Goal: Navigation & Orientation: Find specific page/section

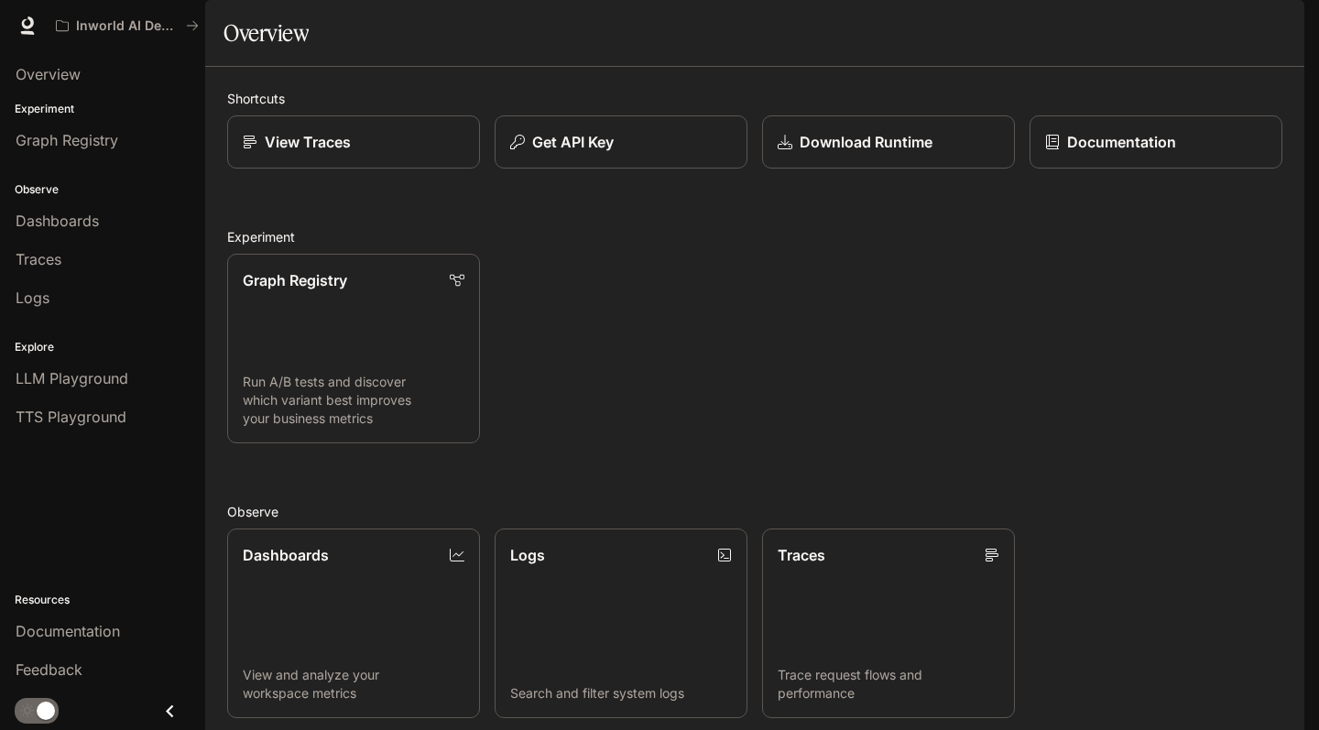
click at [1281, 21] on icon "button" at bounding box center [1279, 25] width 15 height 15
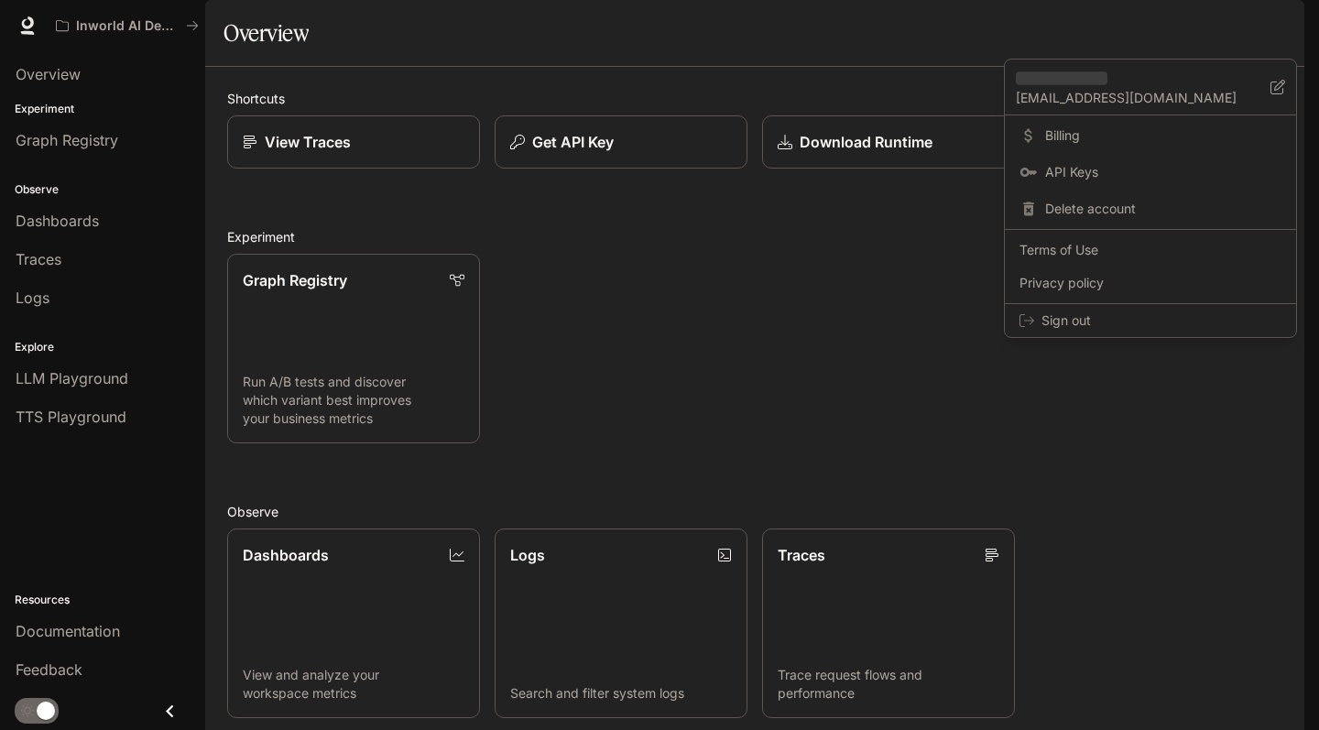
click at [790, 359] on div at bounding box center [659, 365] width 1319 height 730
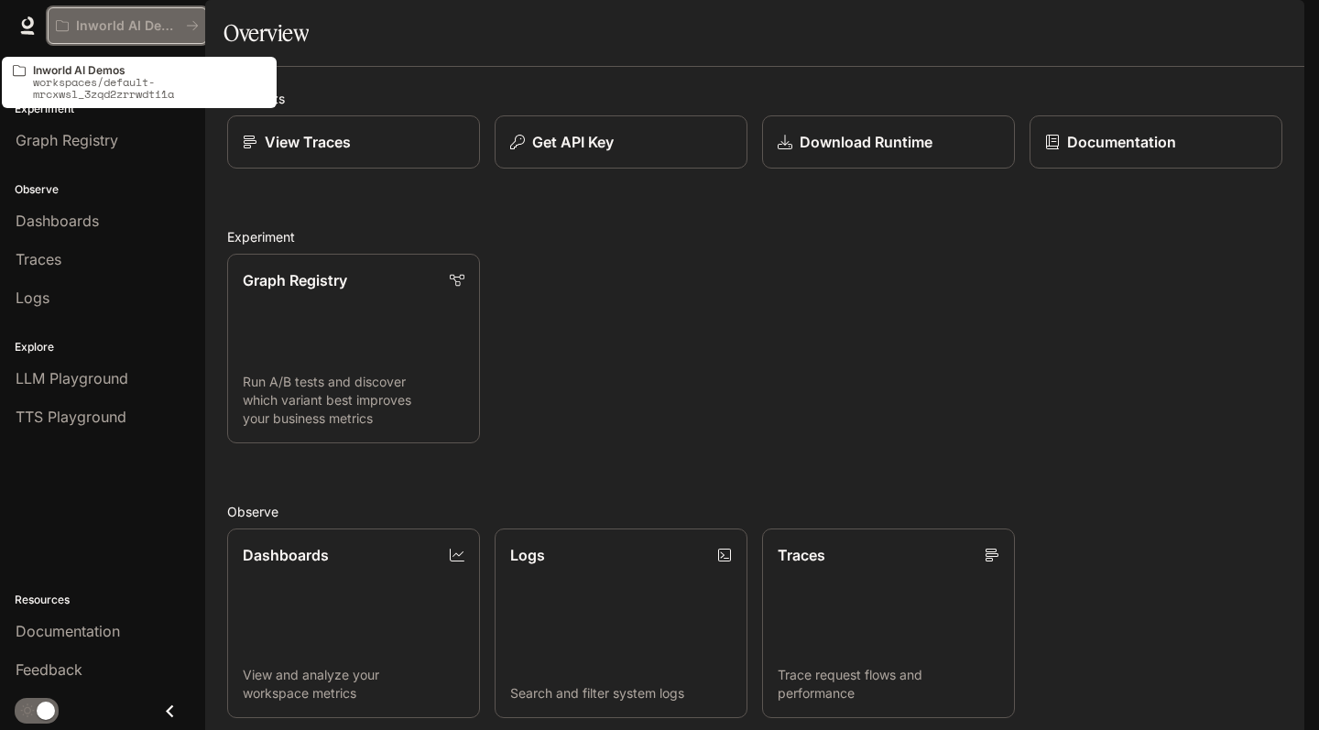
click at [140, 27] on p "Inworld AI Demos" at bounding box center [127, 26] width 103 height 16
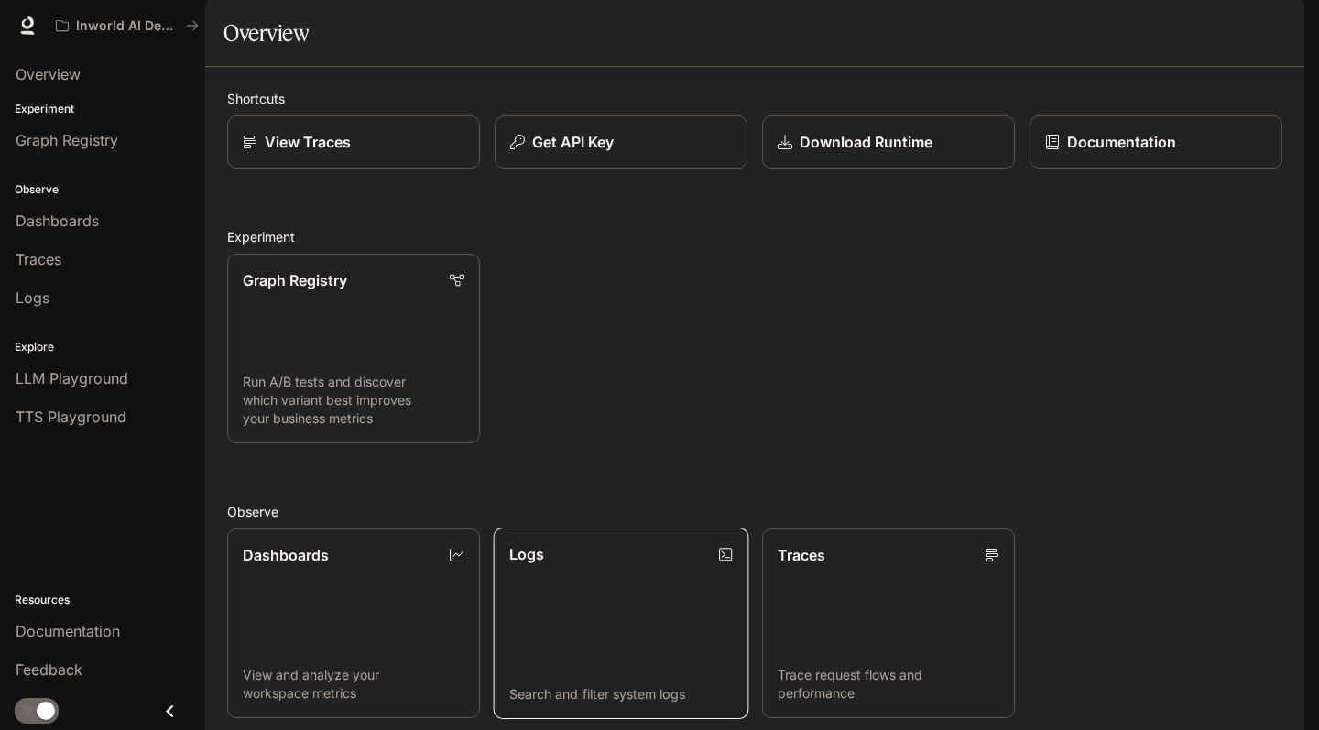
scroll to position [350, 0]
click at [660, 619] on link "Logs Search and filter system logs" at bounding box center [622, 623] width 256 height 191
click at [701, 417] on div "Graph Registry Run A/B tests and discover which variant best improves your busi…" at bounding box center [748, 341] width 1070 height 204
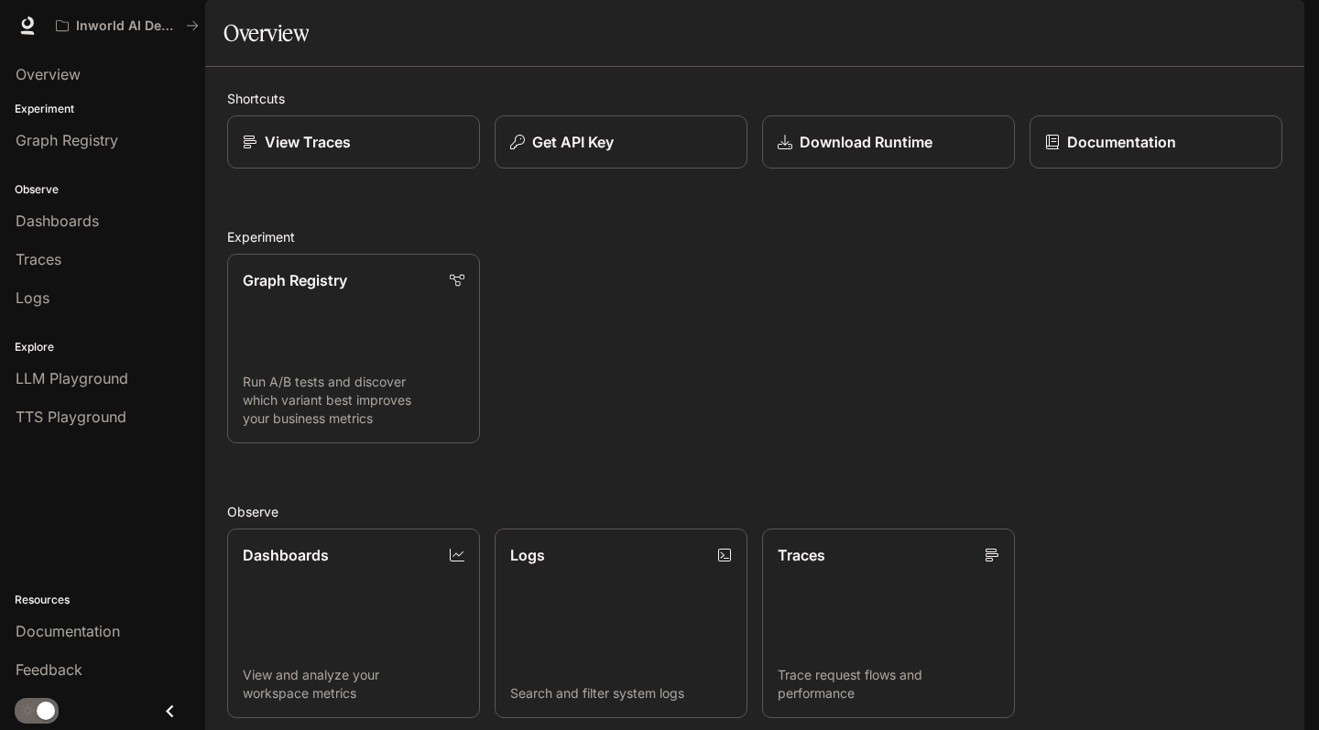
click at [55, 61] on link "Overview" at bounding box center [102, 74] width 191 height 35
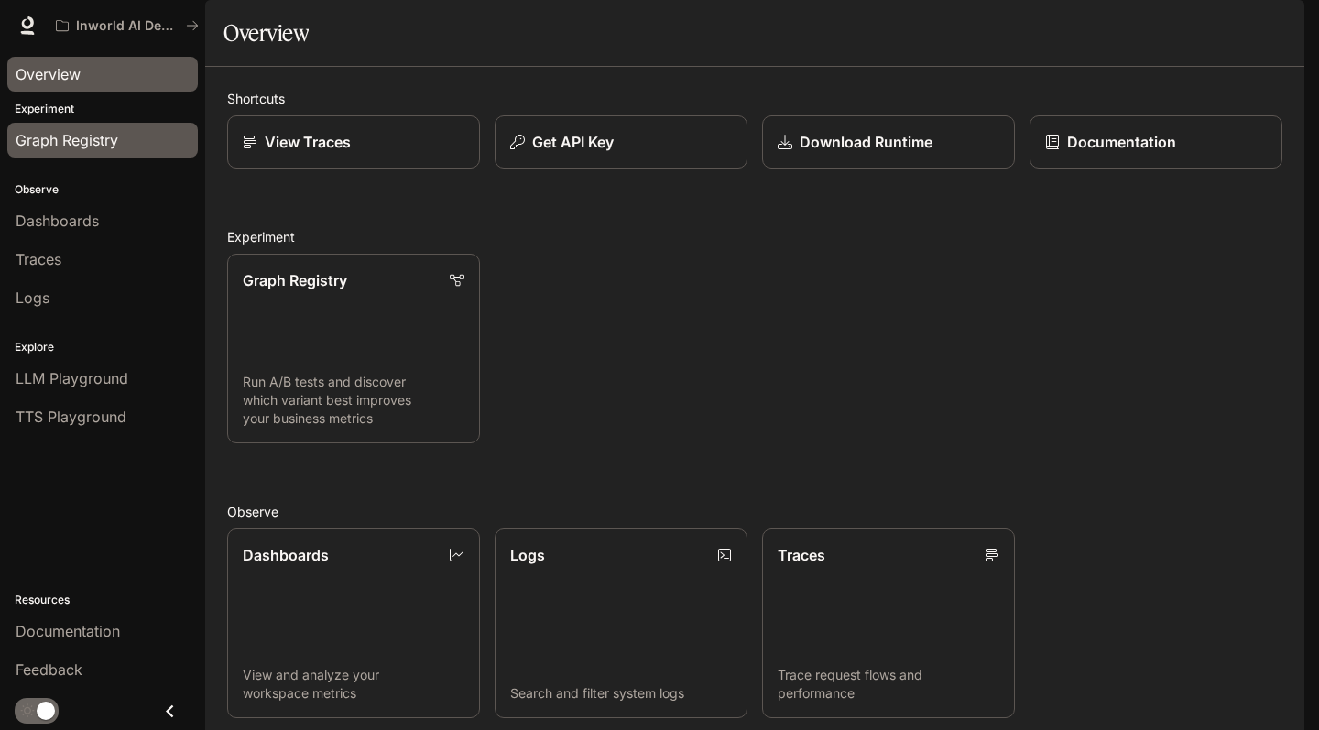
click at [81, 135] on span "Graph Registry" at bounding box center [67, 140] width 103 height 22
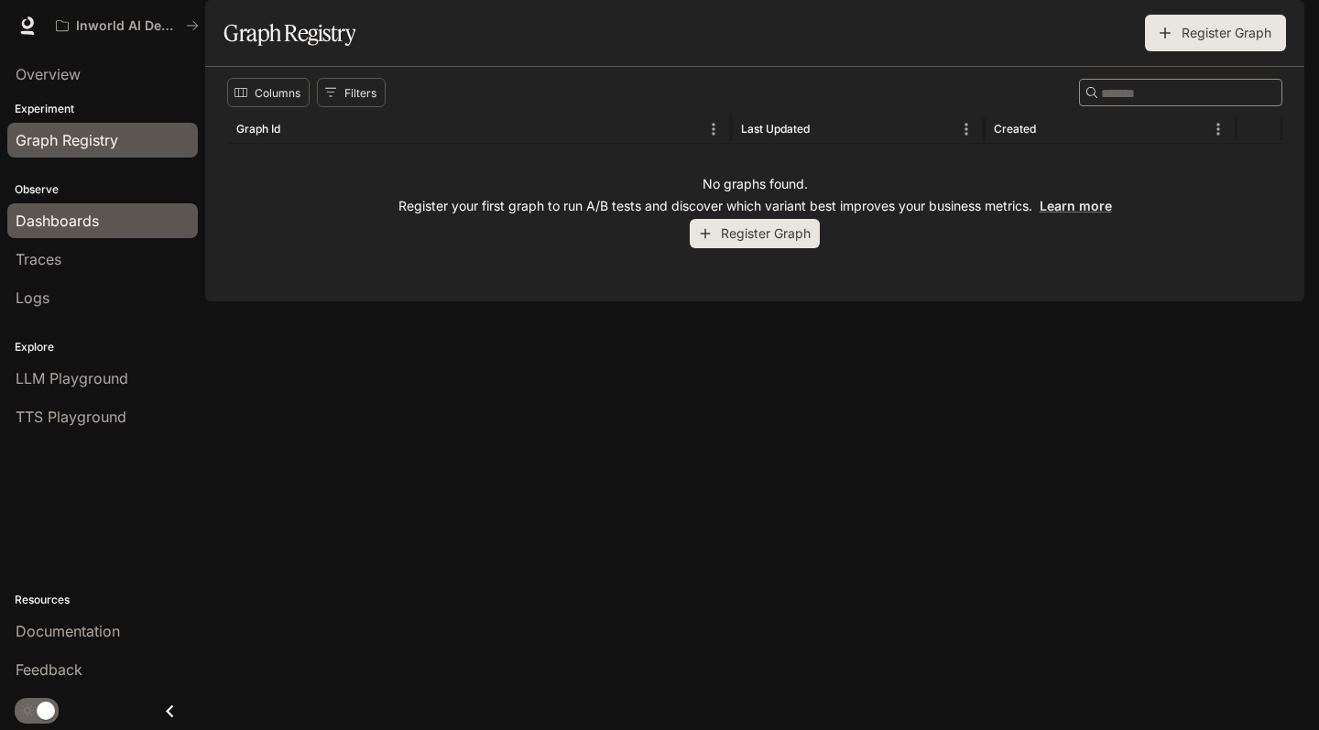
click at [82, 209] on link "Dashboards" at bounding box center [102, 220] width 191 height 35
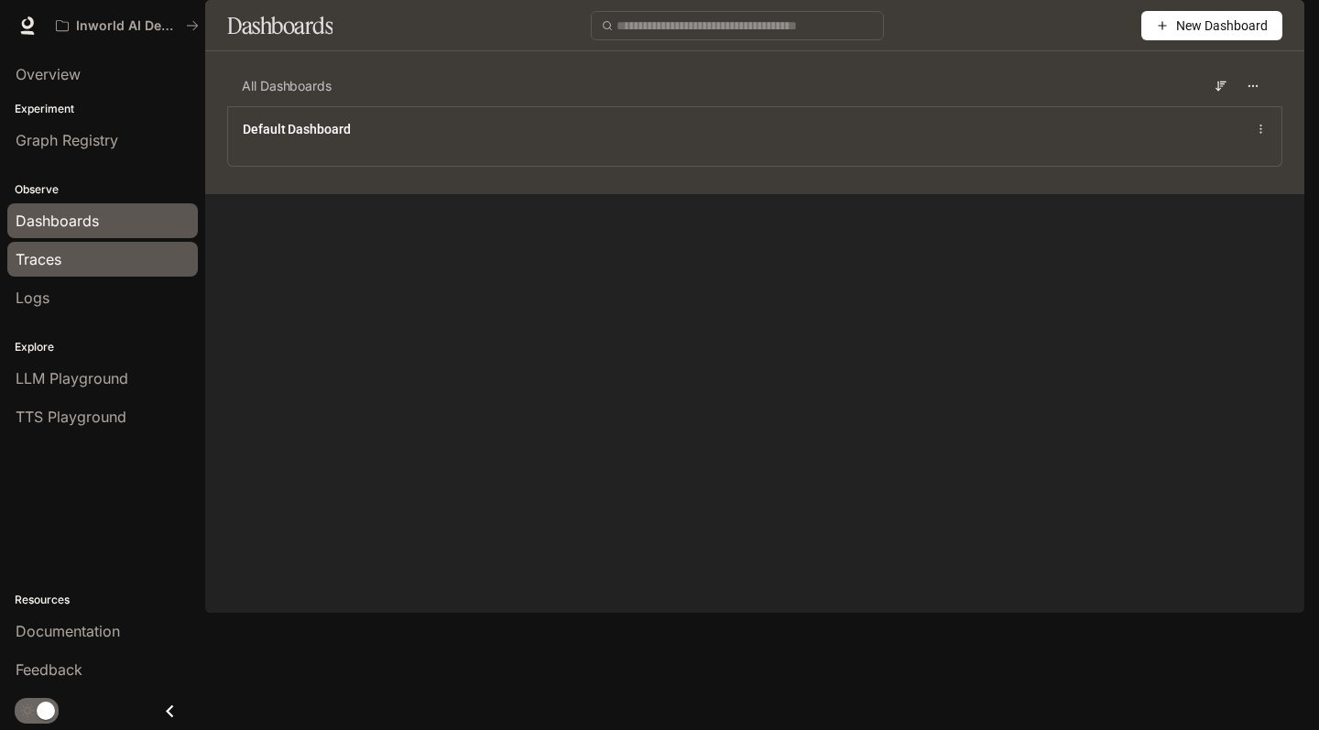
click at [88, 257] on div "Traces" at bounding box center [103, 259] width 174 height 22
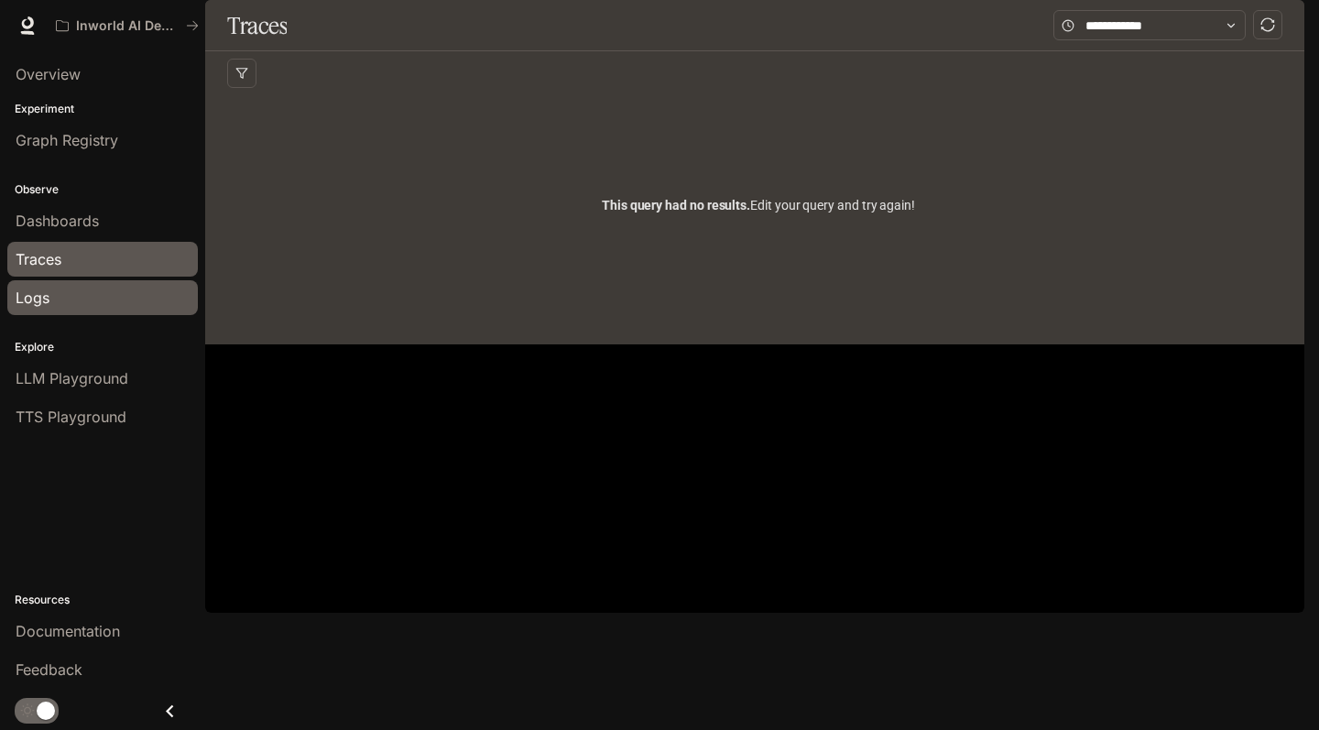
click at [86, 296] on div "Logs" at bounding box center [103, 298] width 174 height 22
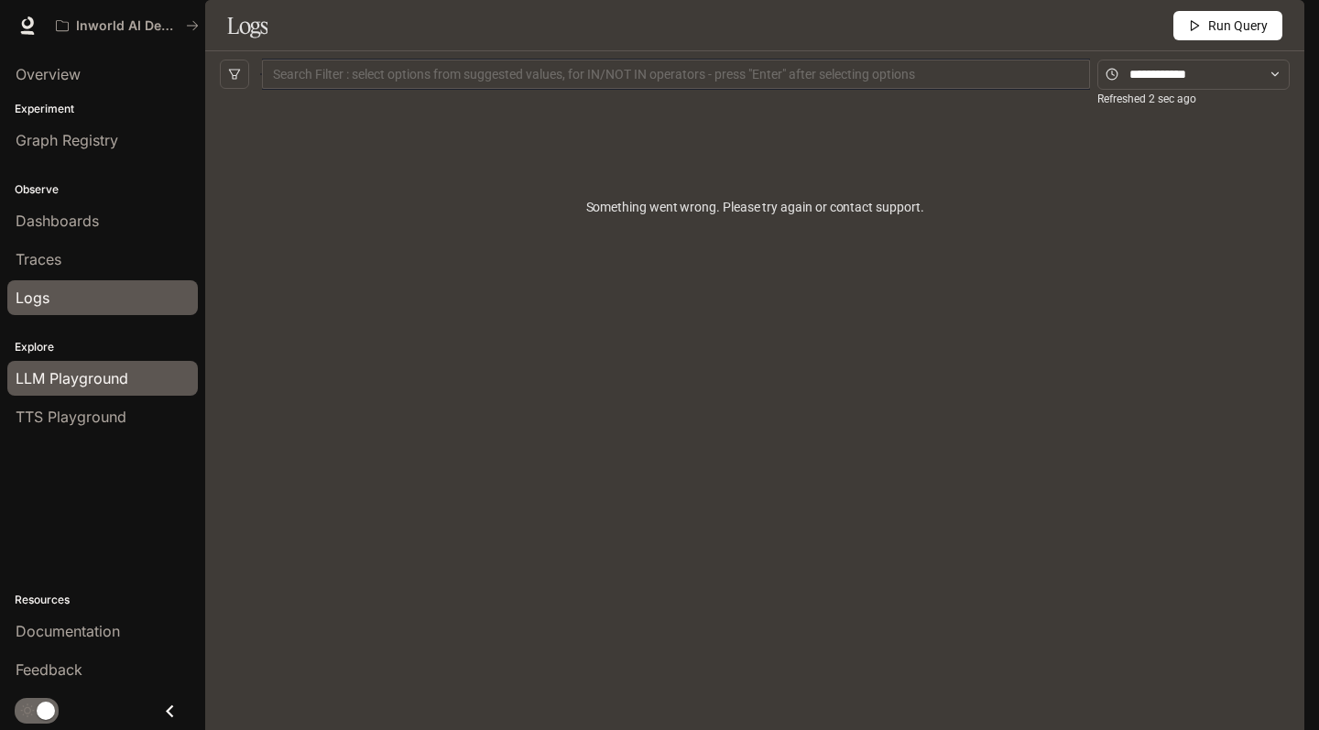
click at [94, 391] on link "LLM Playground" at bounding box center [102, 378] width 191 height 35
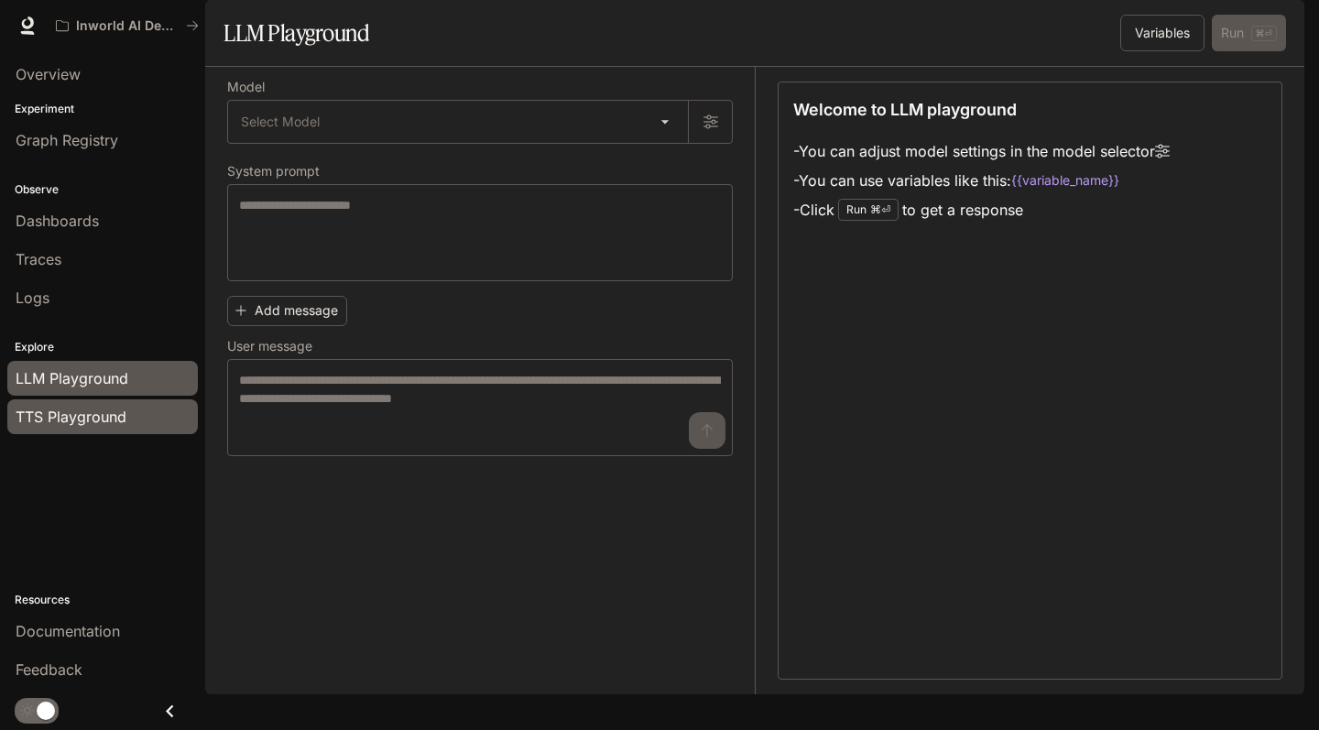
click at [96, 423] on span "TTS Playground" at bounding box center [71, 417] width 111 height 22
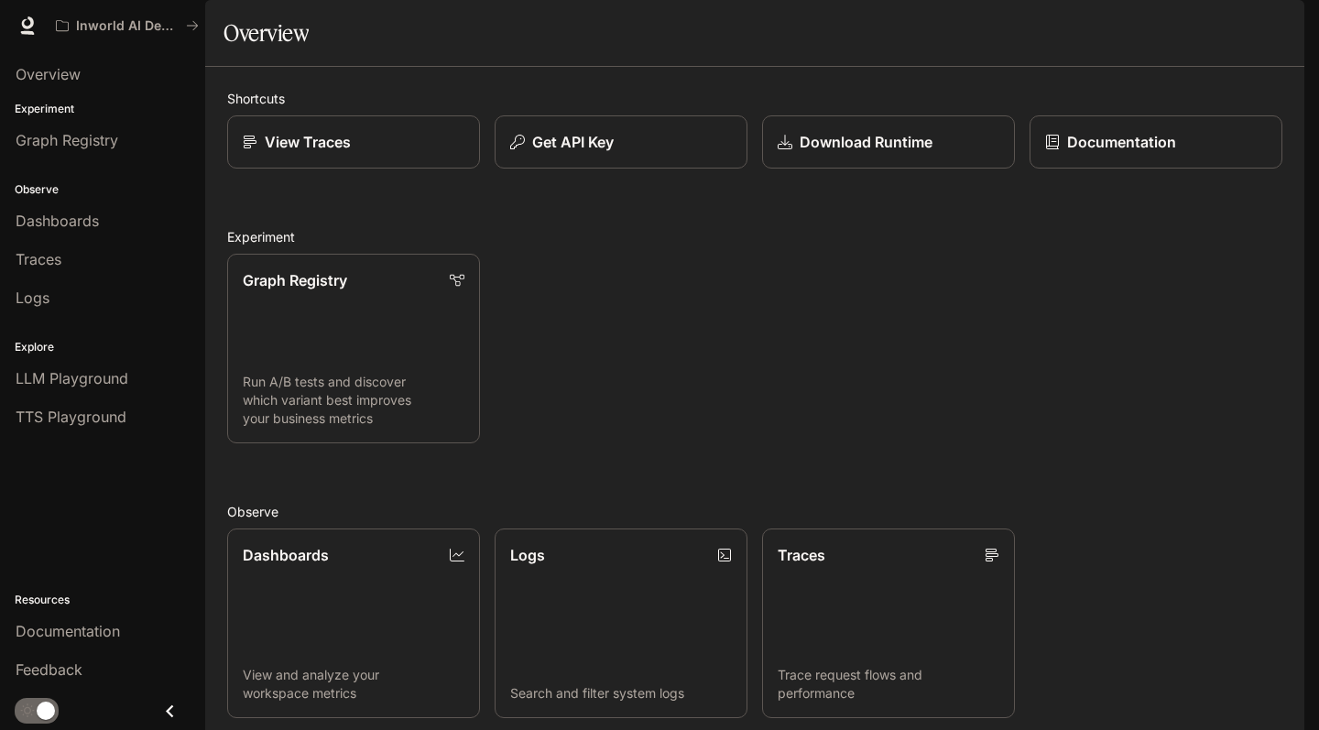
click at [1290, 26] on div "button" at bounding box center [1279, 26] width 26 height 26
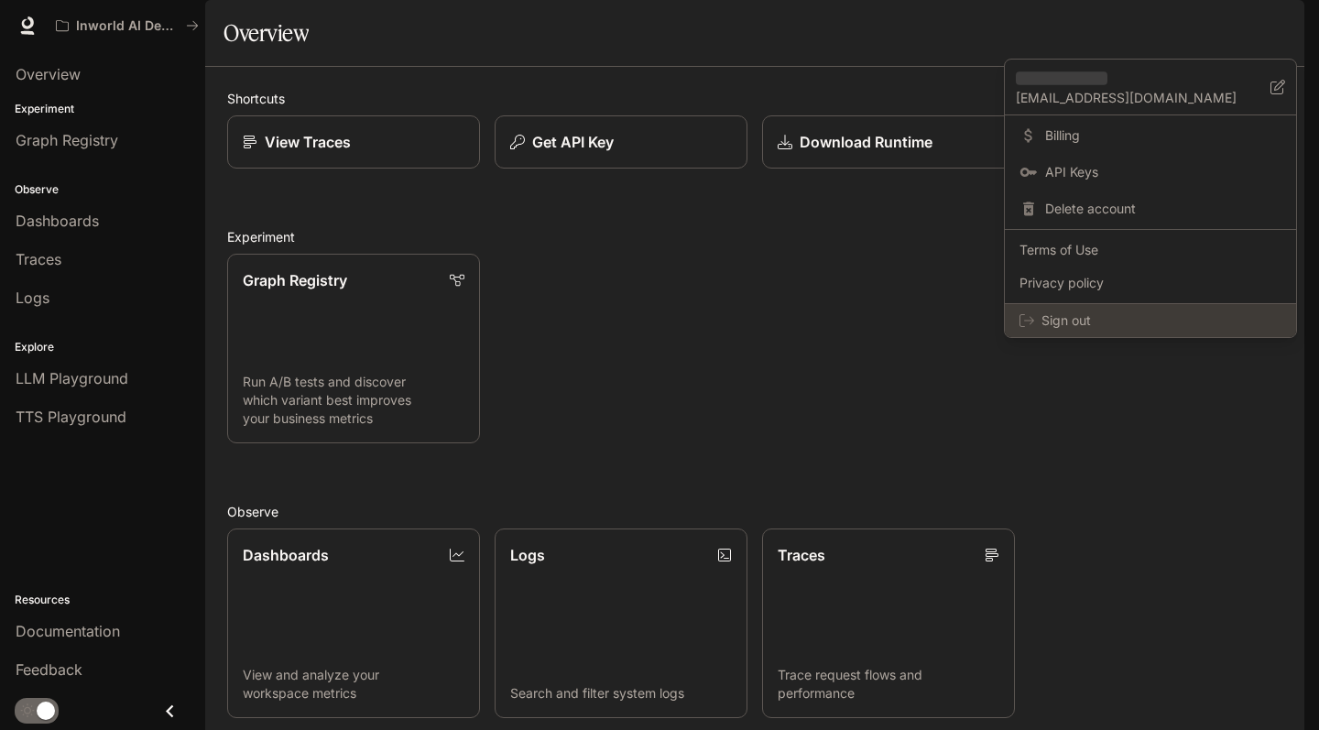
click at [1140, 323] on span "Sign out" at bounding box center [1162, 321] width 240 height 18
